Goal: Task Accomplishment & Management: Complete application form

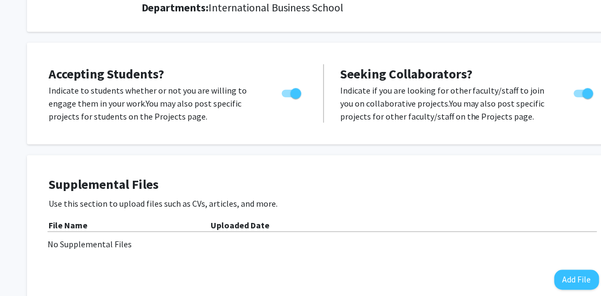
scroll to position [192, 0]
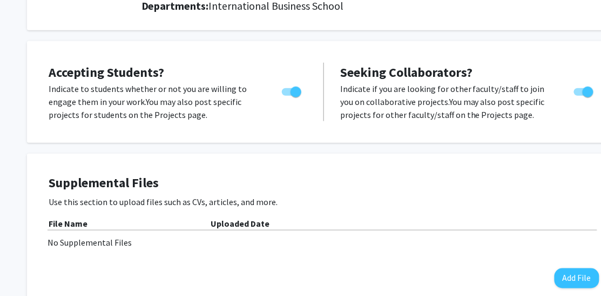
click at [299, 97] on span "Toggle" at bounding box center [296, 91] width 11 height 11
click at [287, 96] on input "Would you like to permit student requests?" at bounding box center [287, 96] width 1 height 1
click at [292, 97] on span "Toggle" at bounding box center [287, 91] width 11 height 11
click at [287, 96] on input "Would you like to permit student requests?" at bounding box center [287, 96] width 1 height 1
checkbox input "true"
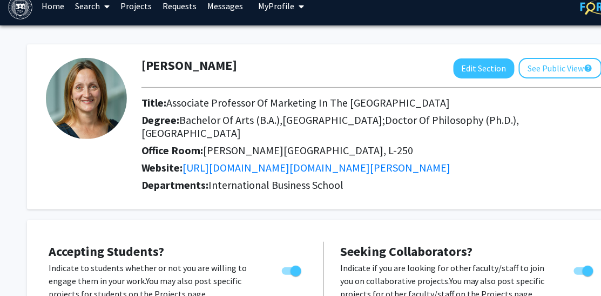
scroll to position [0, 0]
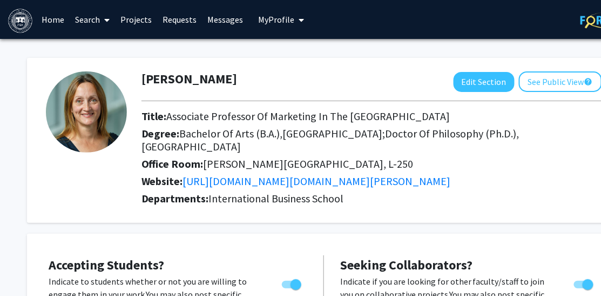
click at [140, 24] on link "Projects" at bounding box center [137, 20] width 42 height 38
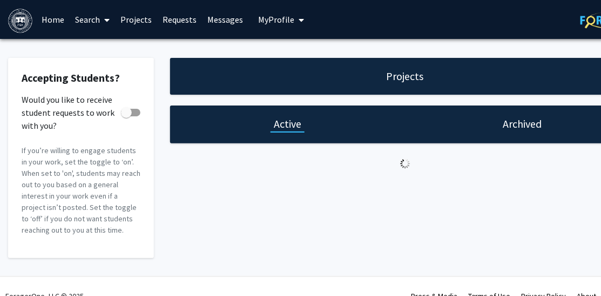
checkbox input "true"
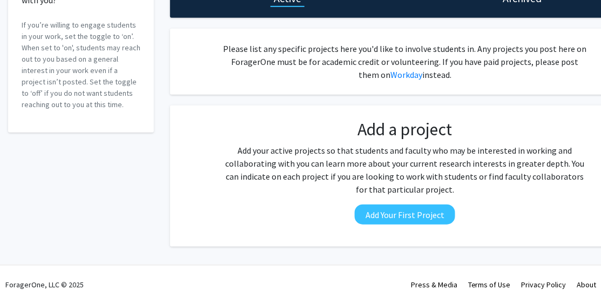
scroll to position [176, 0]
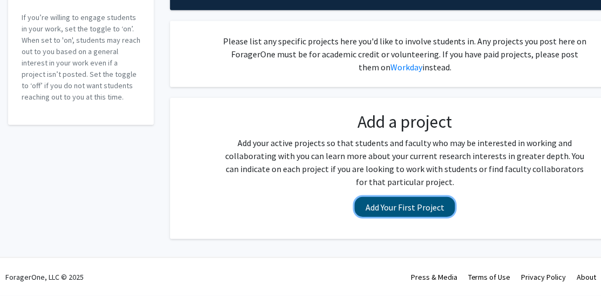
click at [417, 206] on button "Add Your First Project" at bounding box center [405, 207] width 100 height 20
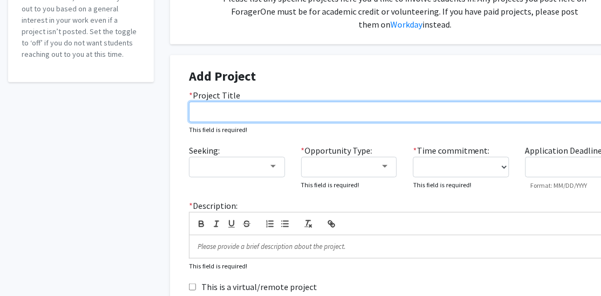
click at [324, 122] on input "* Project Title" at bounding box center [405, 112] width 432 height 21
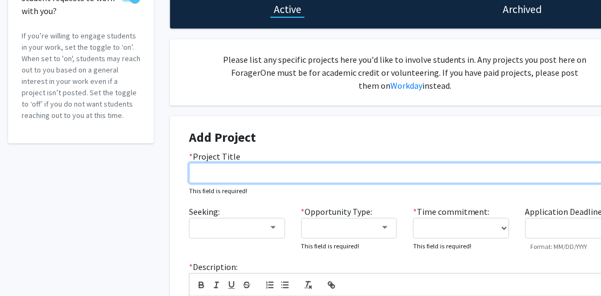
scroll to position [118, 0]
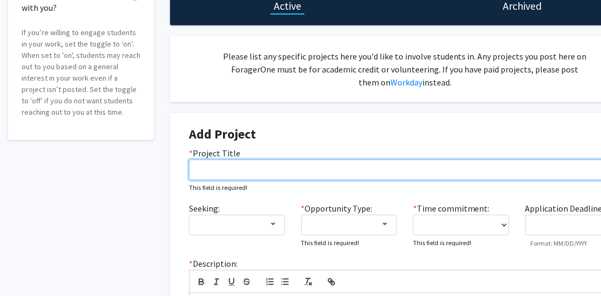
click at [256, 180] on input "* Project Title" at bounding box center [405, 169] width 432 height 21
type input "Forming a habit for environmentally sustainable behavior"
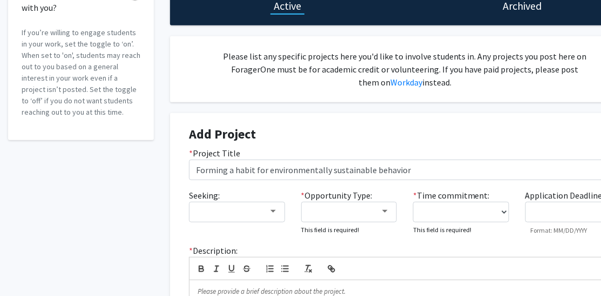
click at [171, 196] on div "Add Project * Project Title Forming a habit for environmentally sustainable beh…" at bounding box center [405, 248] width 470 height 270
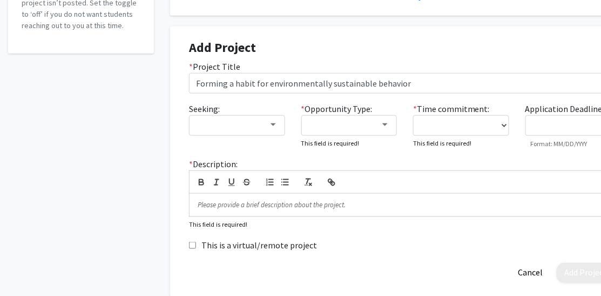
scroll to position [208, 0]
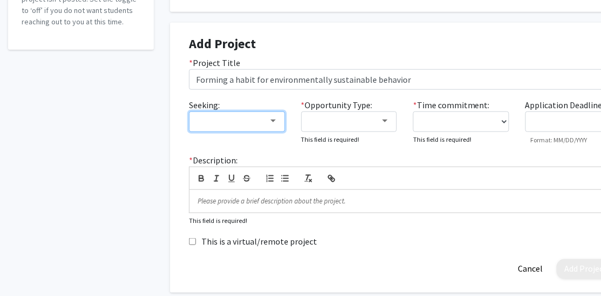
click at [240, 127] on div at bounding box center [232, 121] width 72 height 13
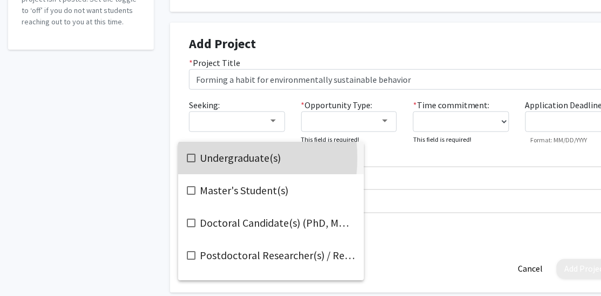
click at [191, 158] on mat-pseudo-checkbox at bounding box center [191, 157] width 9 height 9
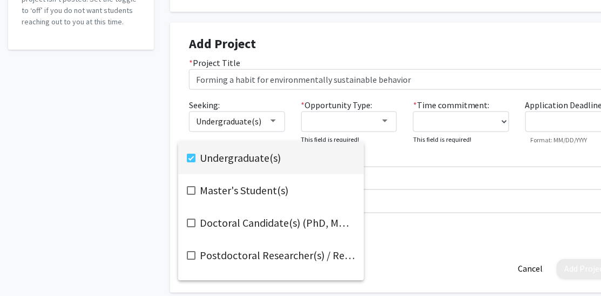
click at [401, 213] on div at bounding box center [300, 148] width 601 height 296
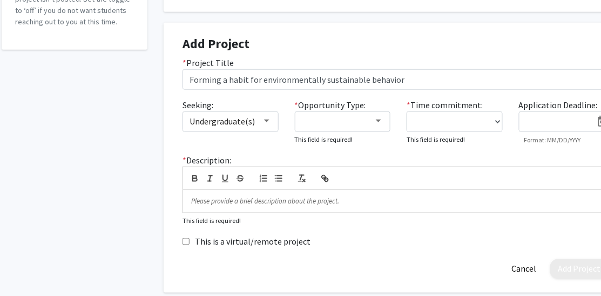
scroll to position [208, 8]
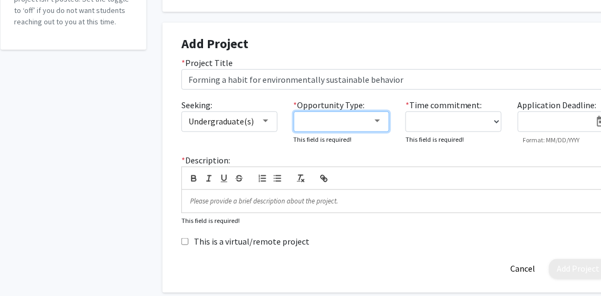
click at [349, 127] on div at bounding box center [337, 121] width 72 height 13
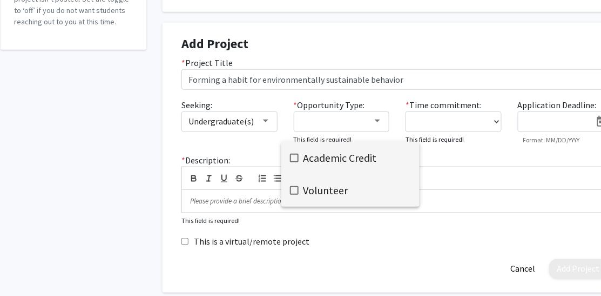
drag, startPoint x: 297, startPoint y: 157, endPoint x: 300, endPoint y: 178, distance: 21.4
click at [297, 159] on mat-pseudo-checkbox at bounding box center [294, 157] width 9 height 9
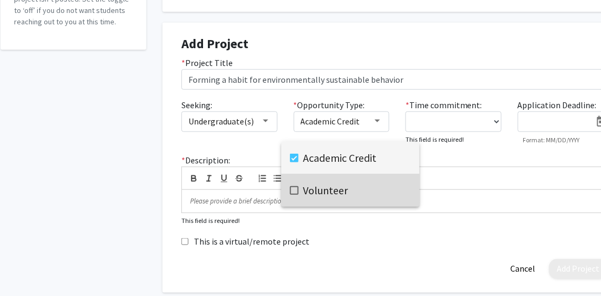
click at [296, 193] on mat-pseudo-checkbox at bounding box center [294, 190] width 9 height 9
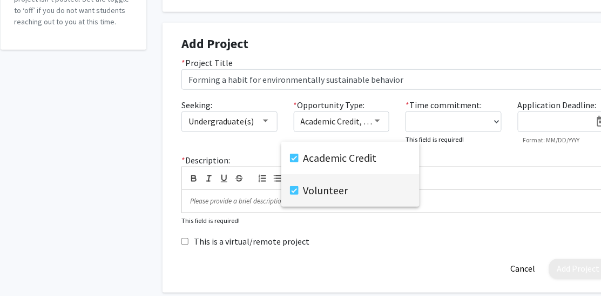
click at [430, 201] on div at bounding box center [300, 148] width 601 height 296
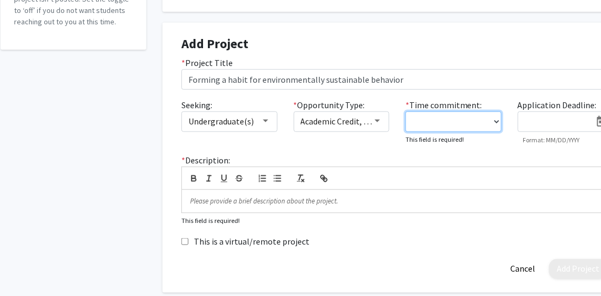
click at [431, 132] on select "0 - 5 hours/week 5 - 10 hours/week 10 - 15 hours/week 15 - 20 hours/week 20 - 3…" at bounding box center [454, 121] width 96 height 21
select select "5 - 10"
click at [406, 132] on select "0 - 5 hours/week 5 - 10 hours/week 10 - 15 hours/week 15 - 20 hours/week 20 - 3…" at bounding box center [454, 121] width 96 height 21
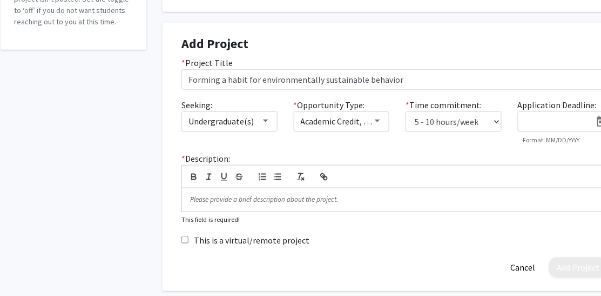
click at [538, 127] on input at bounding box center [558, 122] width 68 height 10
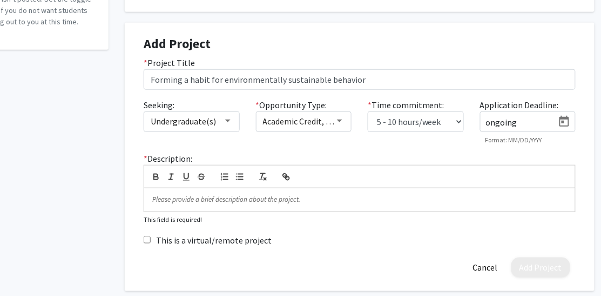
type input "ongoing"
click at [464, 144] on div "* Time commitment: 0 - 5 hours/week 5 - 10 hours/week 10 - 15 hours/week 15 - 2…" at bounding box center [416, 121] width 112 height 45
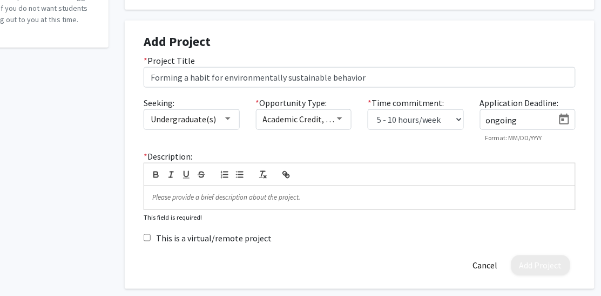
scroll to position [200, 45]
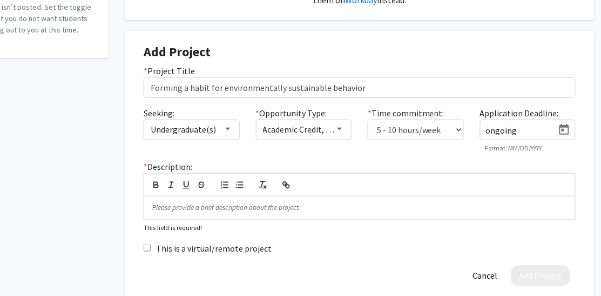
drag, startPoint x: 522, startPoint y: 185, endPoint x: 468, endPoint y: 180, distance: 54.2
click at [468, 160] on div "Seeking: Undergraduate(s) * Opportunity Type: Academic Credit, Volunteer * Time…" at bounding box center [360, 133] width 448 height 54
type input "1"
type input "o"
click at [531, 152] on mat-hint "Format: MM/DD/YYYY" at bounding box center [514, 148] width 57 height 8
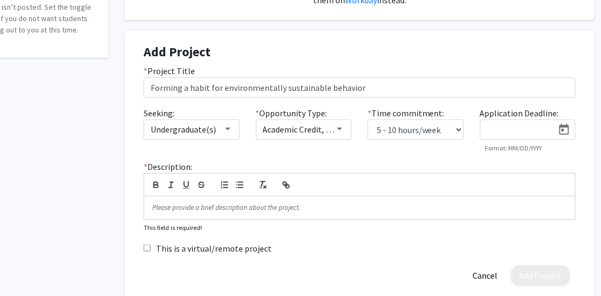
click at [503, 135] on input at bounding box center [520, 130] width 68 height 10
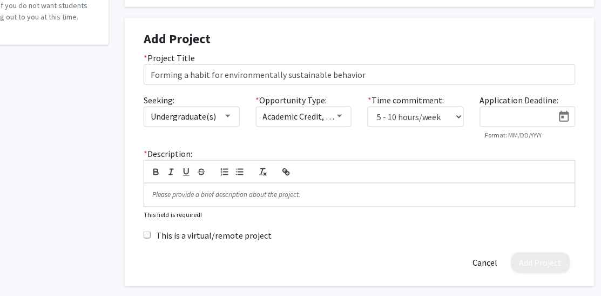
click at [467, 183] on div at bounding box center [360, 171] width 432 height 23
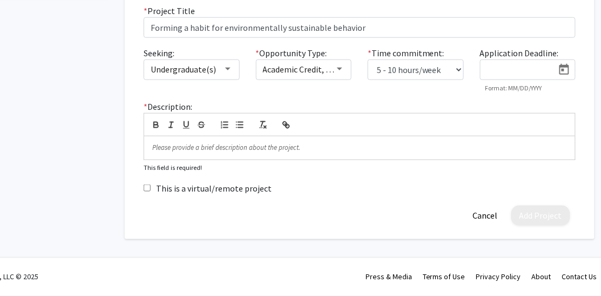
scroll to position [276, 45]
click at [494, 75] on input at bounding box center [520, 70] width 68 height 10
type input "o"
type input "rolling"
click at [450, 92] on div "* Time commitment: 0 - 5 hours/week 5 - 10 hours/week 10 - 15 hours/week 15 - 2…" at bounding box center [416, 68] width 112 height 45
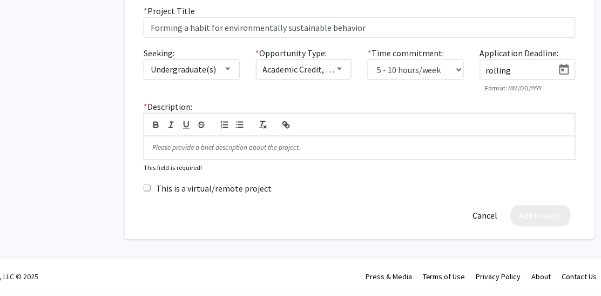
scroll to position [338, 45]
click at [356, 143] on p at bounding box center [359, 148] width 415 height 10
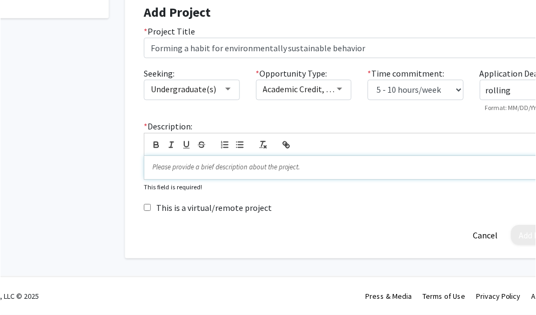
scroll to position [318, 45]
click at [295, 163] on p at bounding box center [359, 168] width 415 height 10
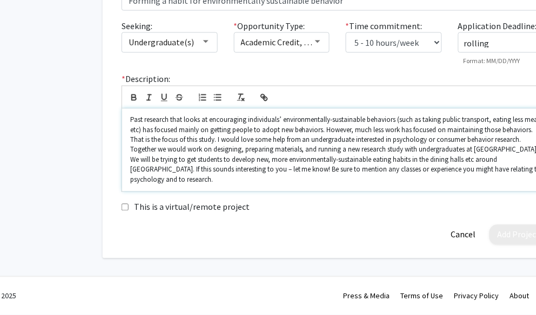
scroll to position [361, 112]
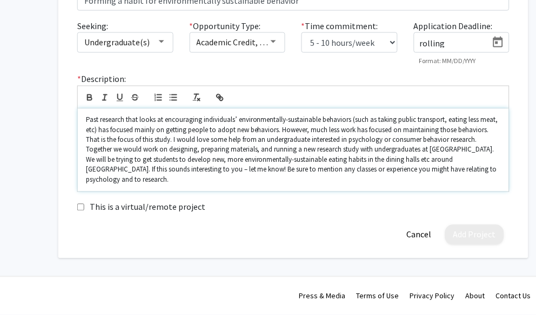
click at [402, 169] on p "Past research that looks at encouraging individuals’ environmentally-sustainabl…" at bounding box center [293, 151] width 415 height 70
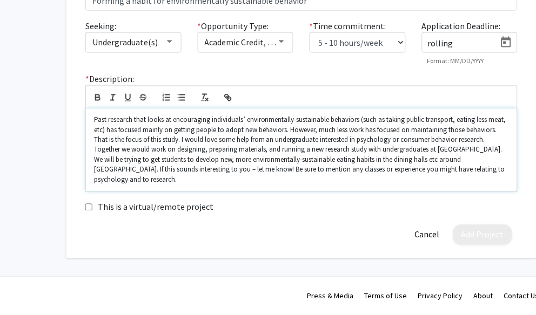
scroll to position [361, 104]
click at [404, 202] on div "This is a virtual/remote project" at bounding box center [301, 208] width 448 height 14
click at [398, 174] on p "Past research that looks at encouraging individuals’ environmentally-sustainabl…" at bounding box center [301, 151] width 415 height 70
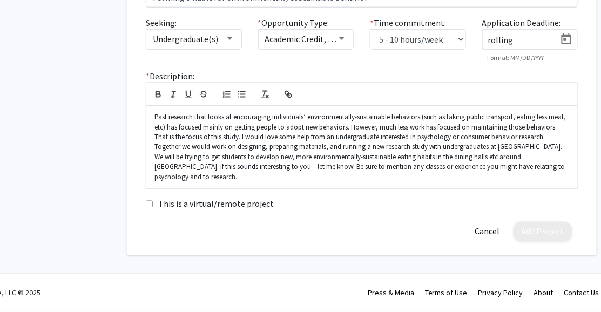
scroll to position [363, 46]
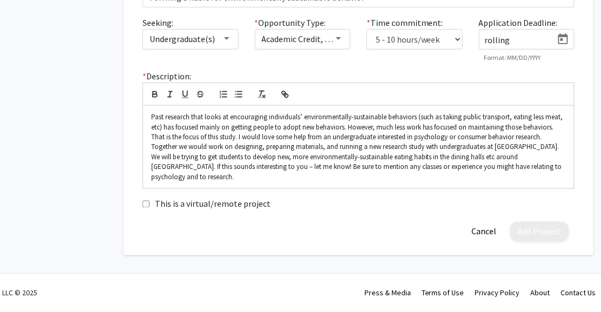
click at [410, 237] on div "Add Project Cancel" at bounding box center [359, 232] width 448 height 20
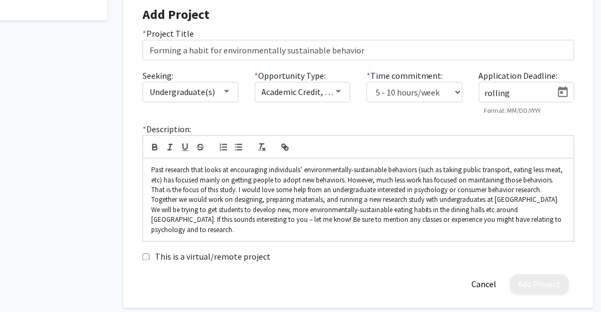
scroll to position [216, 46]
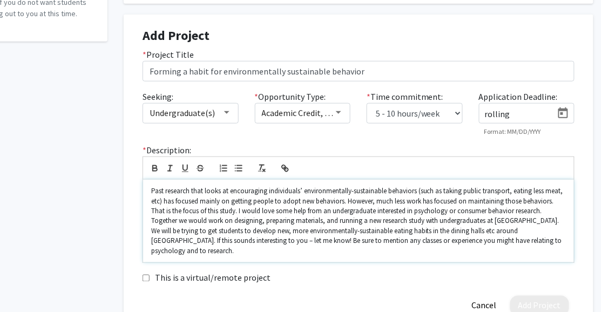
click at [404, 256] on p "Past research that looks at encouraging individuals’ environmentally-sustainabl…" at bounding box center [358, 221] width 415 height 70
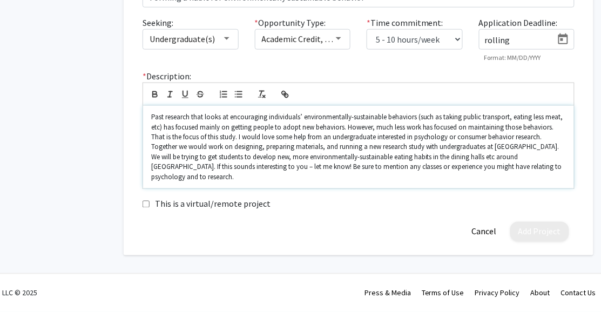
scroll to position [356, 46]
